Goal: Information Seeking & Learning: Learn about a topic

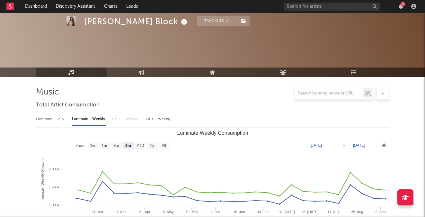
select select "6m"
select select "1w"
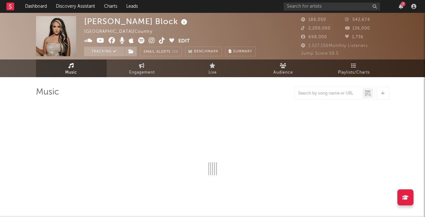
select select "6m"
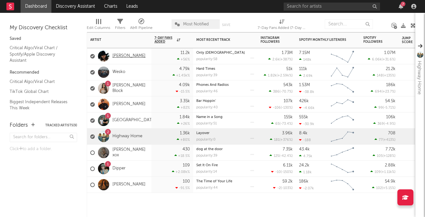
click at [130, 57] on link "[PERSON_NAME]" at bounding box center [128, 55] width 33 height 5
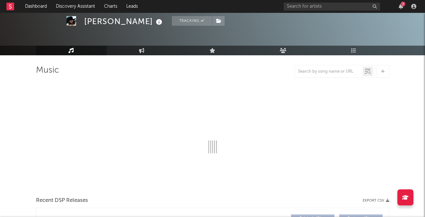
scroll to position [22, 0]
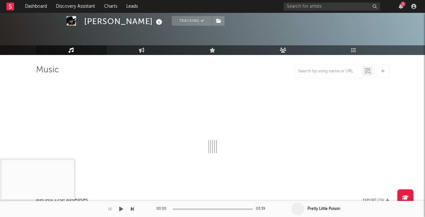
select select "6m"
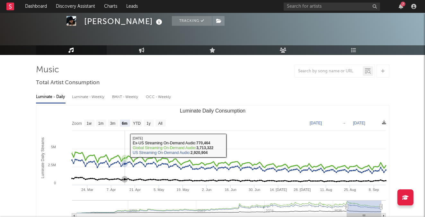
scroll to position [42, 0]
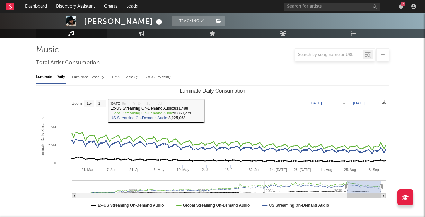
click at [89, 74] on div "Luminate - Weekly" at bounding box center [89, 77] width 34 height 11
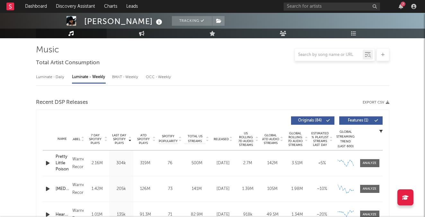
select select "6m"
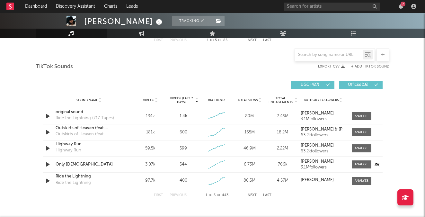
scroll to position [421, 0]
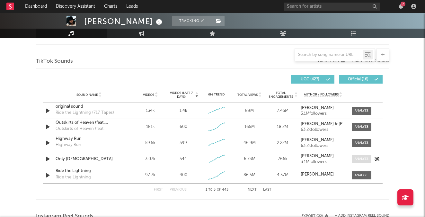
click at [359, 159] on div at bounding box center [361, 158] width 14 height 5
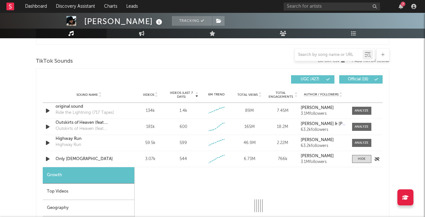
select select "1w"
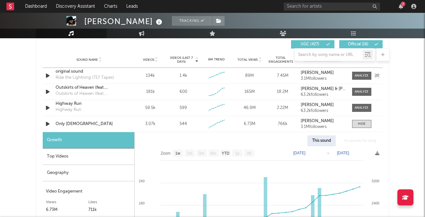
scroll to position [470, 0]
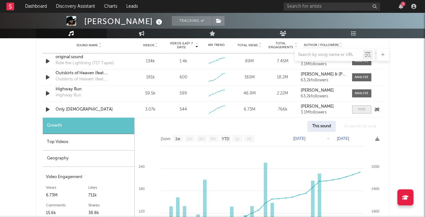
click at [358, 109] on div at bounding box center [362, 109] width 8 height 5
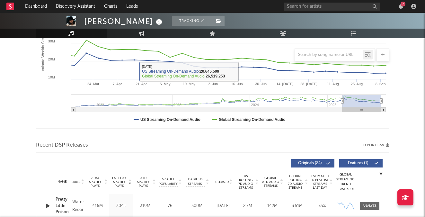
scroll to position [63, 0]
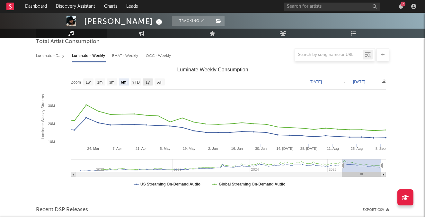
click at [149, 84] on text "1y" at bounding box center [147, 82] width 4 height 4
select select "1y"
type input "[DATE]"
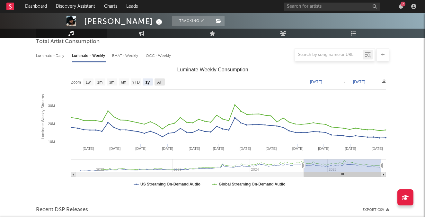
click at [158, 82] on text "All" at bounding box center [159, 82] width 4 height 4
select select "All"
type input "[DATE]"
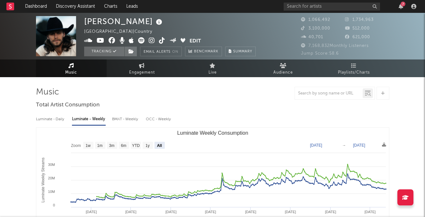
scroll to position [0, 0]
